Goal: Task Accomplishment & Management: Manage account settings

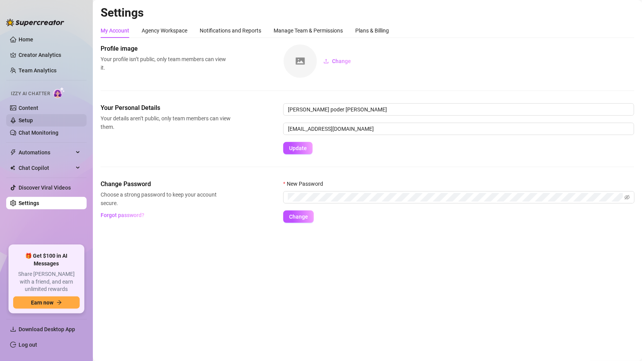
click at [33, 118] on link "Setup" at bounding box center [26, 120] width 14 height 6
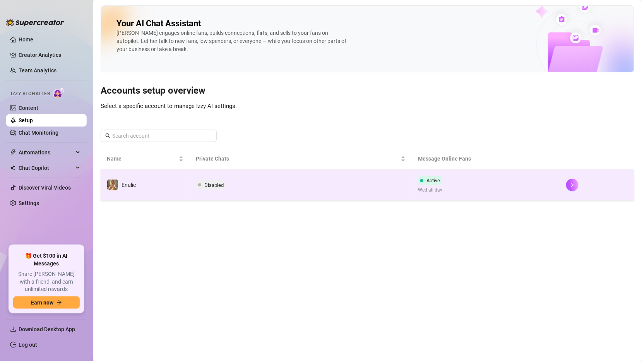
click at [302, 182] on td "Disabled" at bounding box center [301, 185] width 223 height 31
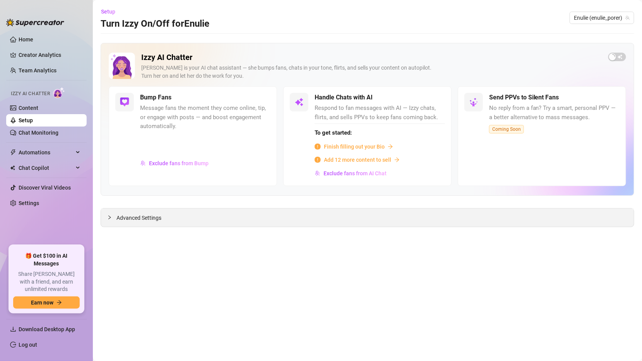
click at [324, 220] on div "Advanced Settings" at bounding box center [367, 218] width 533 height 18
click at [122, 214] on span "Advanced Settings" at bounding box center [139, 218] width 45 height 9
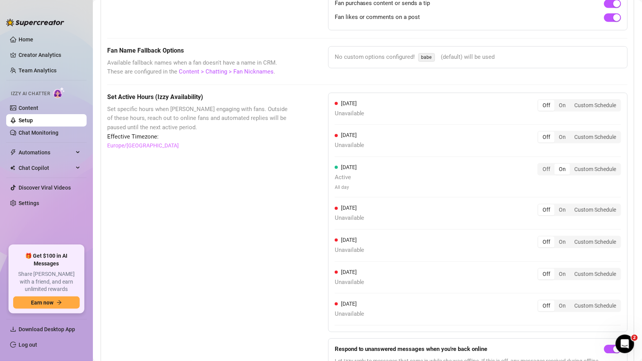
scroll to position [621, 0]
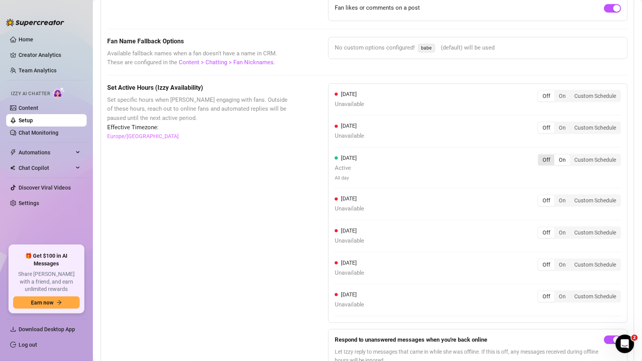
click at [542, 154] on div "Off" at bounding box center [547, 159] width 16 height 11
click at [541, 156] on input "Off" at bounding box center [541, 156] width 0 height 0
